Goal: Information Seeking & Learning: Learn about a topic

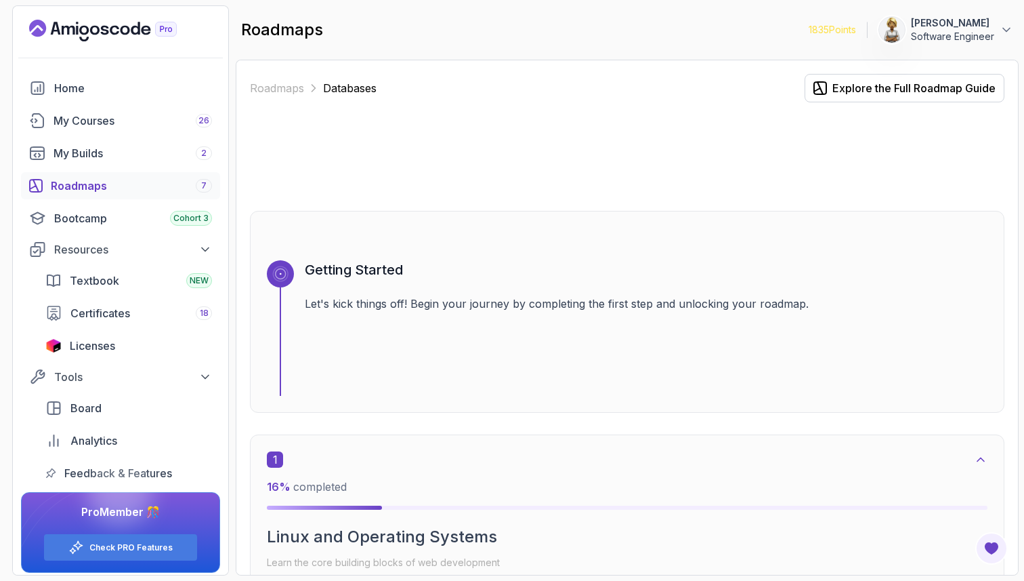
scroll to position [2010, 0]
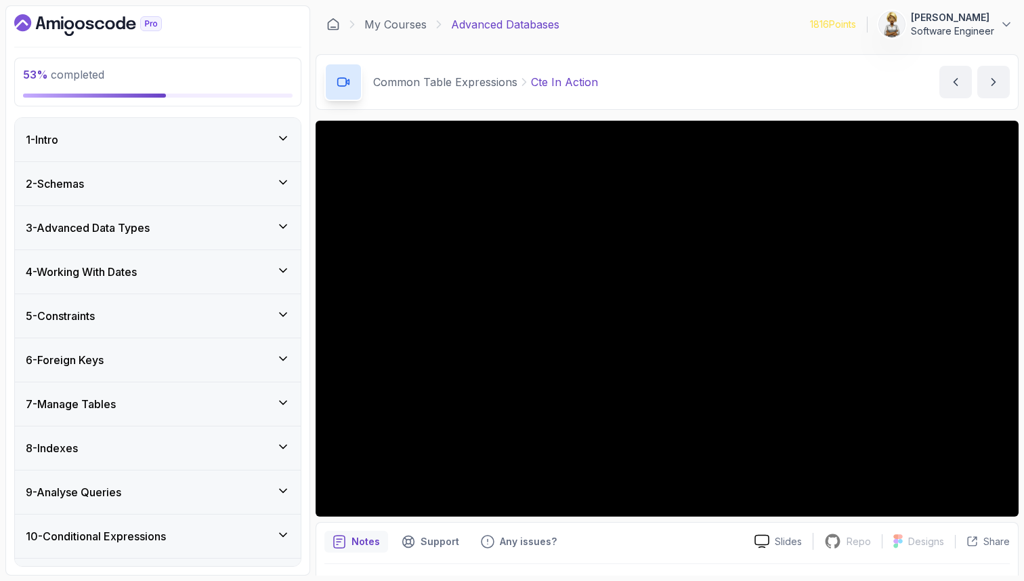
scroll to position [520, 0]
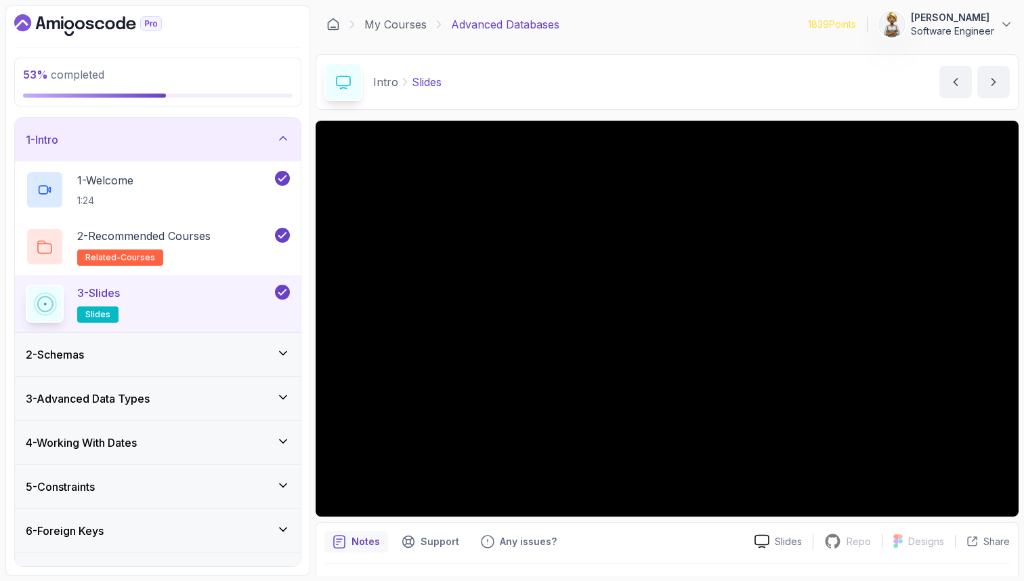
click at [73, 535] on h3 "6 - Foreign Keys" at bounding box center [65, 530] width 78 height 16
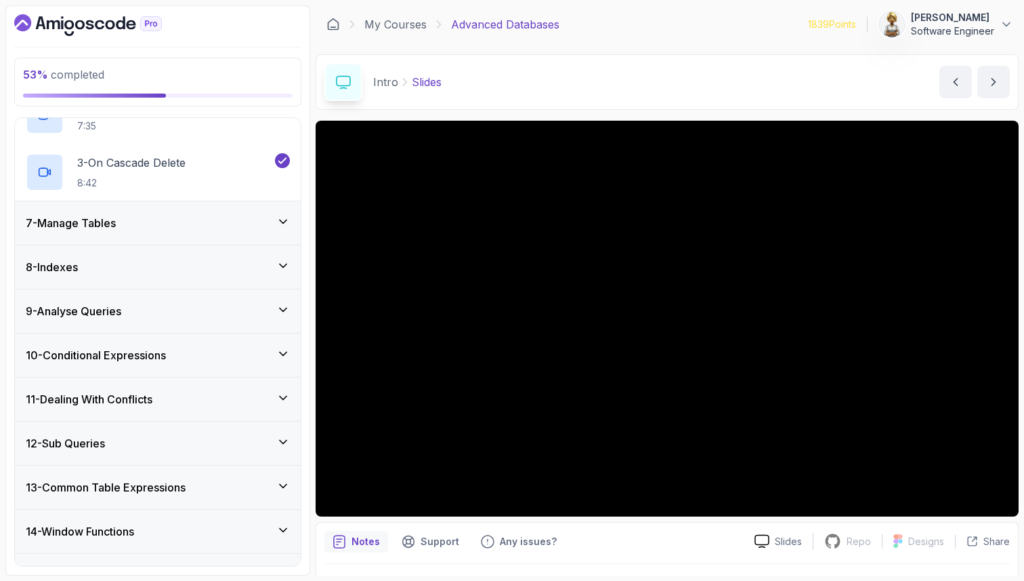
scroll to position [352, 0]
click at [150, 352] on h3 "10 - Conditional Expressions" at bounding box center [96, 354] width 140 height 16
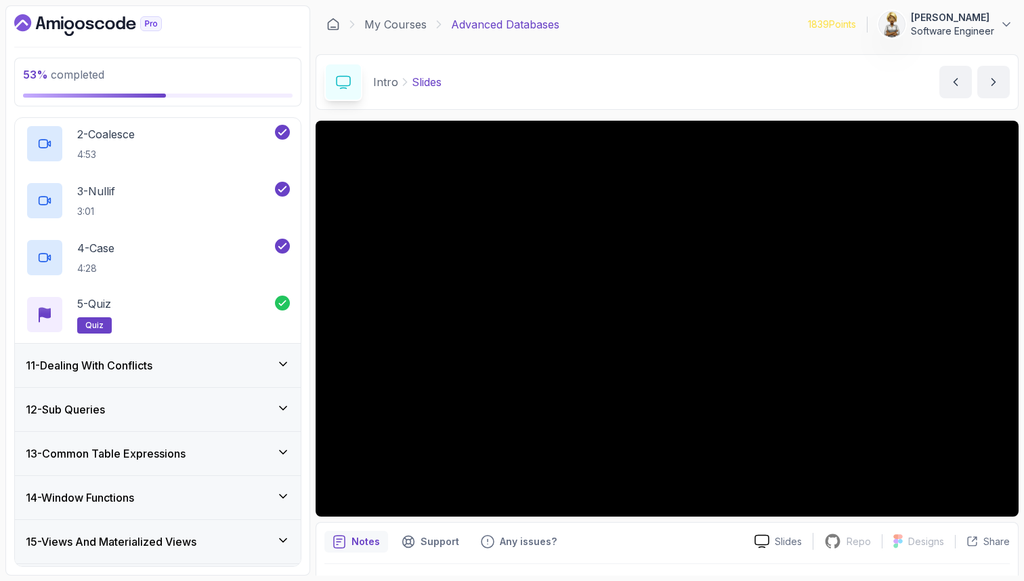
click at [150, 352] on div "11 - Dealing With Conflicts" at bounding box center [158, 364] width 286 height 43
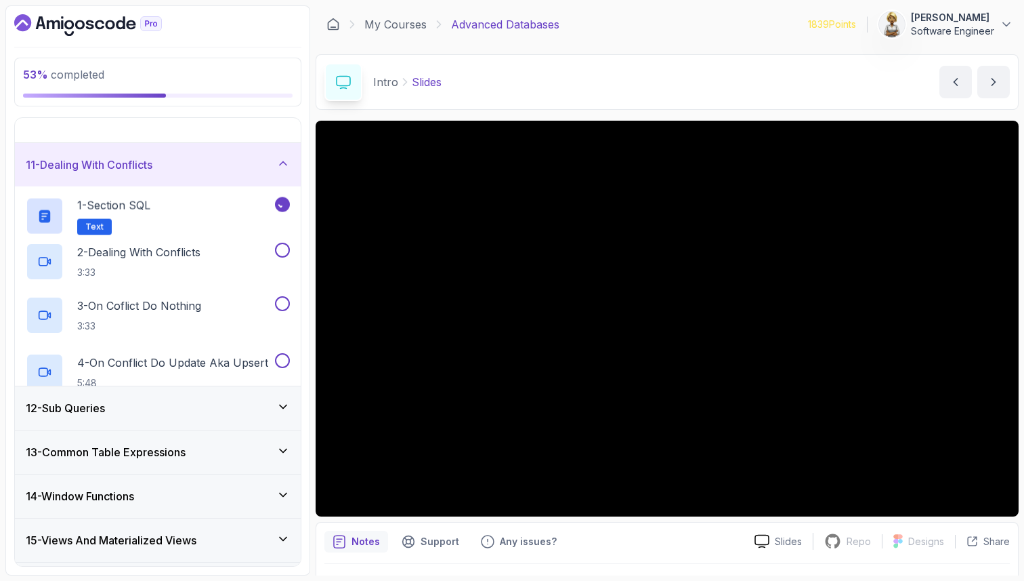
scroll to position [457, 0]
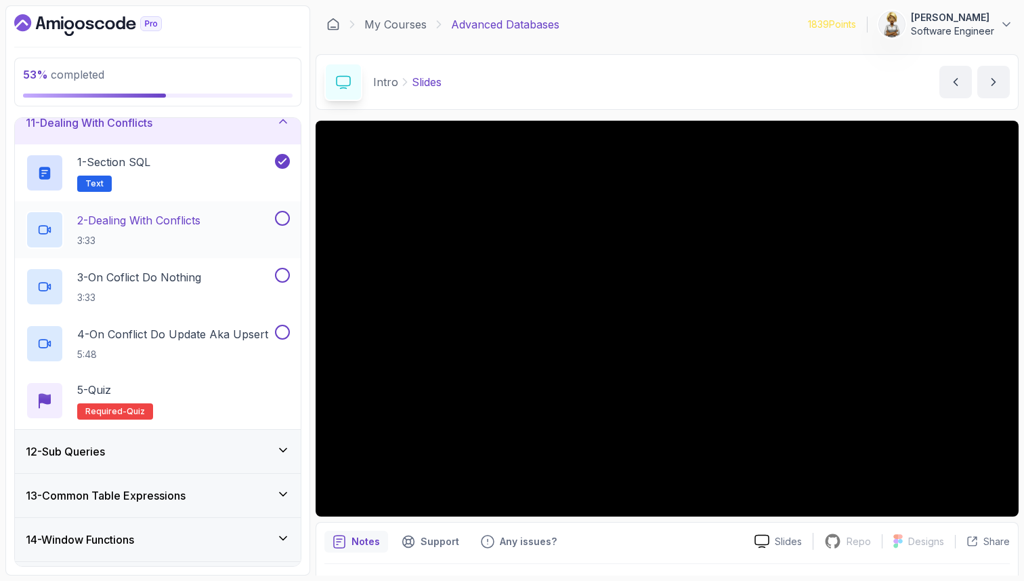
click at [183, 215] on p "2 - Dealing With Conflicts" at bounding box center [138, 220] width 123 height 16
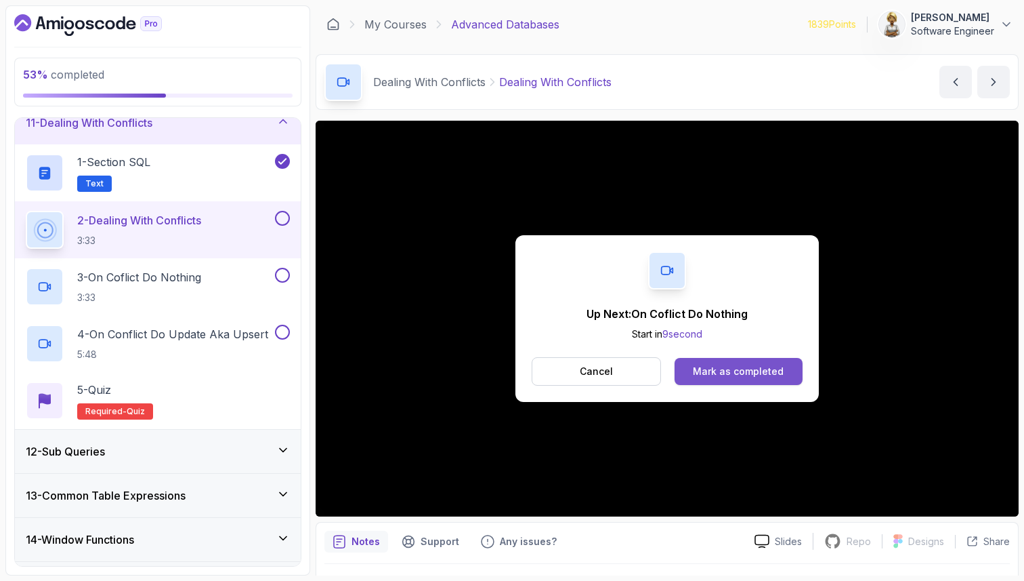
click at [755, 369] on div "Mark as completed" at bounding box center [738, 371] width 91 height 14
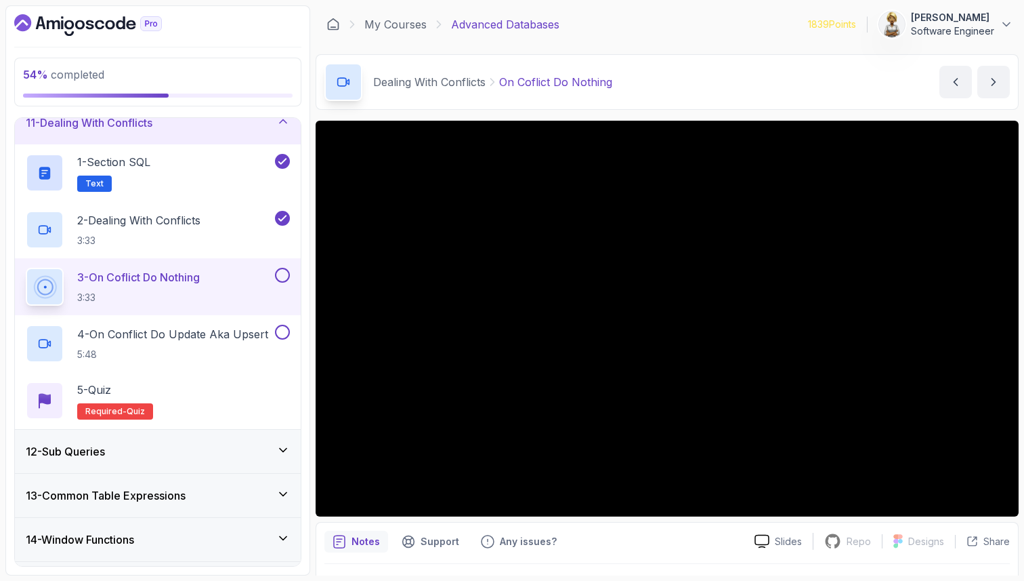
click at [481, 571] on div at bounding box center [668, 583] width 686 height 38
click at [357, 546] on p "Notes" at bounding box center [366, 542] width 28 height 14
click at [354, 569] on div at bounding box center [668, 583] width 686 height 38
click at [400, 575] on section "54 % completed 1 - Intro 2 - Schemas 3 - Advanced Data Types 4 - Working With D…" at bounding box center [512, 290] width 1024 height 581
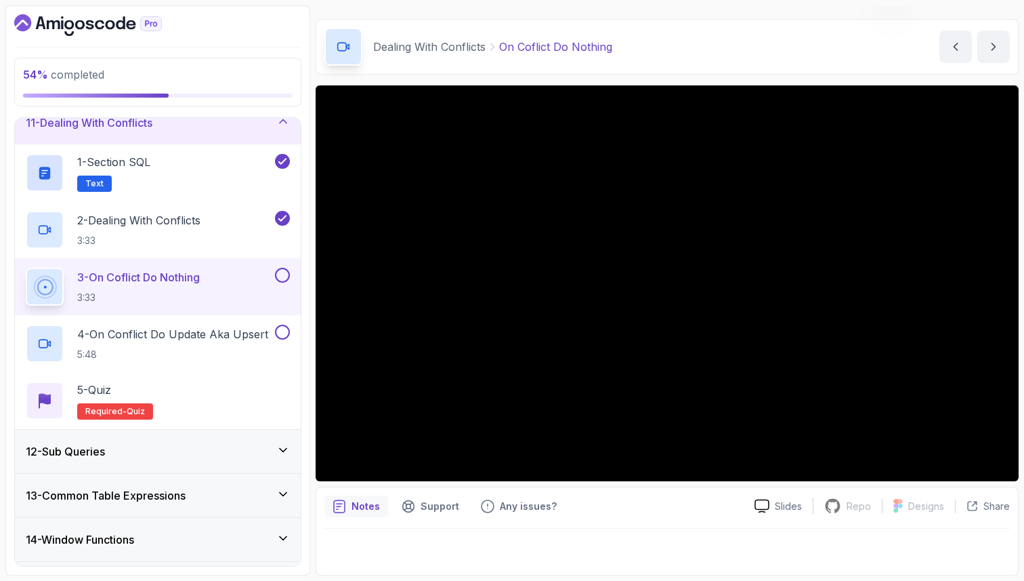
drag, startPoint x: 553, startPoint y: 560, endPoint x: 539, endPoint y: 579, distance: 23.7
click at [539, 580] on section "54 % completed 1 - Intro 2 - Schemas 3 - Advanced Data Types 4 - Working With D…" at bounding box center [512, 290] width 1024 height 581
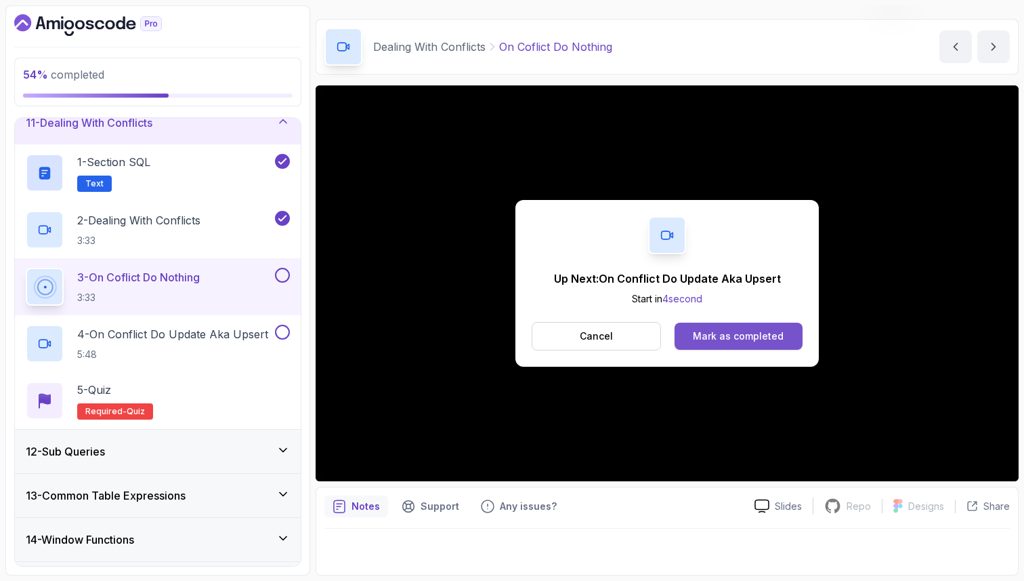
click at [733, 333] on div "Mark as completed" at bounding box center [738, 336] width 91 height 14
